Goal: Task Accomplishment & Management: Use online tool/utility

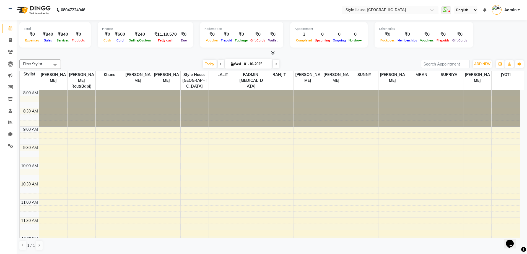
click at [376, 9] on input "text" at bounding box center [385, 11] width 80 height 6
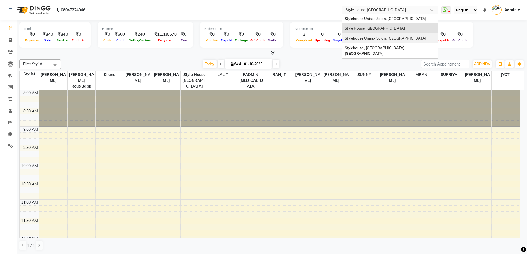
click at [391, 37] on span "Stylehouse Unisex Salon, [GEOGRAPHIC_DATA]" at bounding box center [386, 38] width 82 height 4
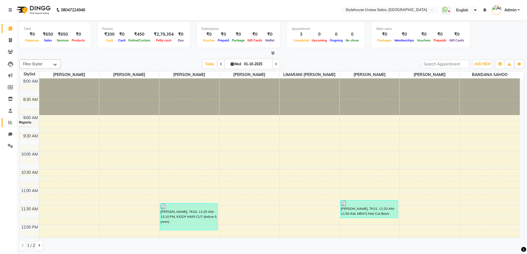
click at [10, 122] on icon at bounding box center [10, 122] width 4 height 4
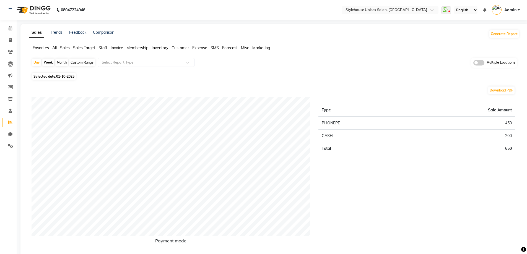
click at [79, 61] on div "Custom Range" at bounding box center [82, 63] width 26 height 8
select select "10"
select select "2025"
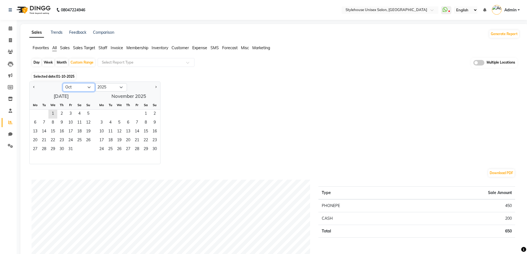
click at [72, 85] on select "Jan Feb Mar Apr May Jun Jul Aug Sep Oct Nov Dec" at bounding box center [79, 87] width 32 height 8
select select "9"
click at [63, 83] on select "Jan Feb Mar Apr May Jun Jul Aug Sep Oct Nov Dec" at bounding box center [79, 87] width 32 height 8
click at [35, 112] on span "1" at bounding box center [35, 114] width 9 height 9
click at [88, 130] on span "21" at bounding box center [88, 132] width 9 height 9
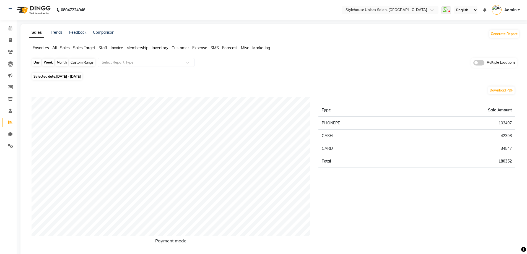
click at [74, 59] on div "Custom Range" at bounding box center [82, 63] width 26 height 8
select select "9"
select select "2025"
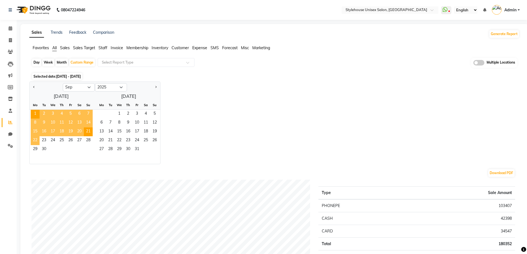
click at [34, 140] on span "22" at bounding box center [35, 140] width 9 height 9
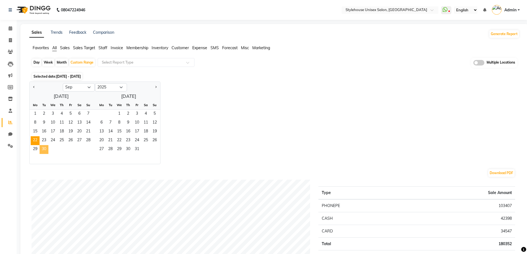
click at [43, 149] on span "30" at bounding box center [44, 149] width 9 height 9
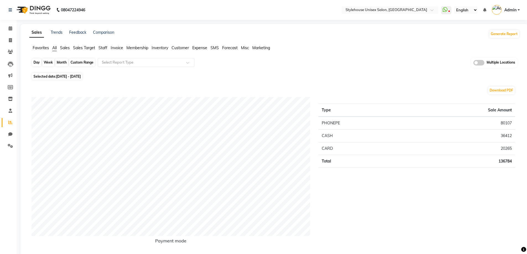
click at [76, 64] on div "Custom Range" at bounding box center [82, 63] width 26 height 8
select select "9"
select select "2025"
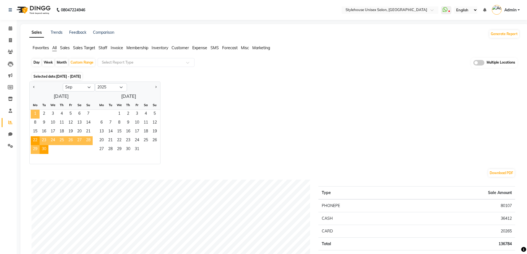
click at [35, 114] on span "1" at bounding box center [35, 114] width 9 height 9
click at [44, 149] on span "30" at bounding box center [44, 149] width 9 height 9
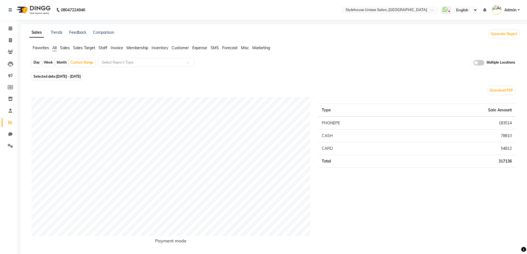
click at [34, 61] on div "Day" at bounding box center [36, 63] width 9 height 8
select select "9"
select select "2025"
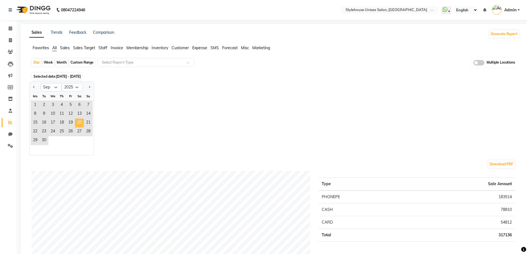
click at [80, 121] on span "20" at bounding box center [79, 123] width 9 height 9
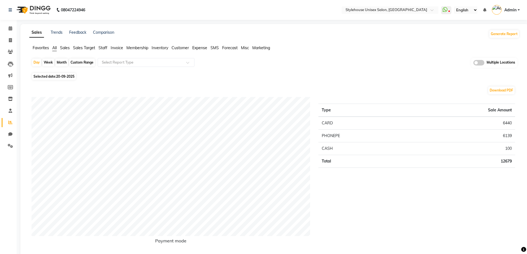
click at [116, 46] on span "Invoice" at bounding box center [117, 47] width 12 height 5
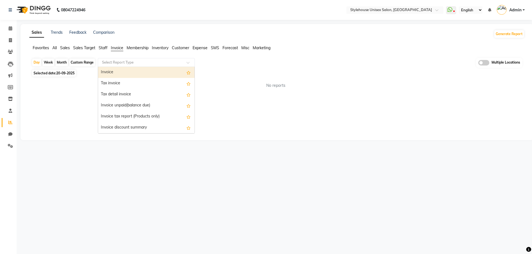
click at [117, 62] on input "text" at bounding box center [141, 63] width 80 height 6
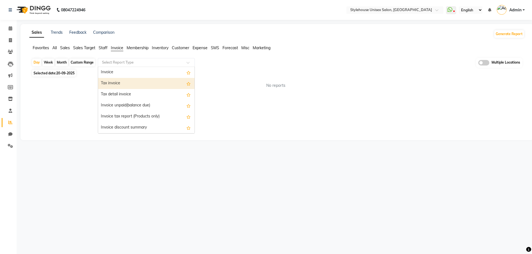
click at [118, 81] on div "Tax invoice" at bounding box center [146, 83] width 96 height 11
select select "full_report"
select select "csv"
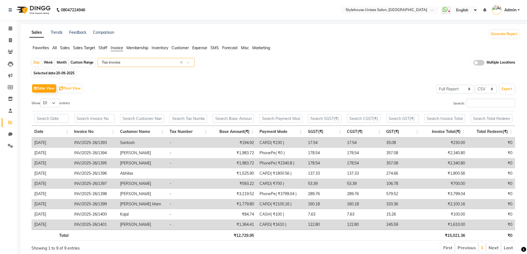
click at [78, 60] on div "Custom Range" at bounding box center [82, 63] width 26 height 8
select select "9"
select select "2025"
